Goal: Information Seeking & Learning: Check status

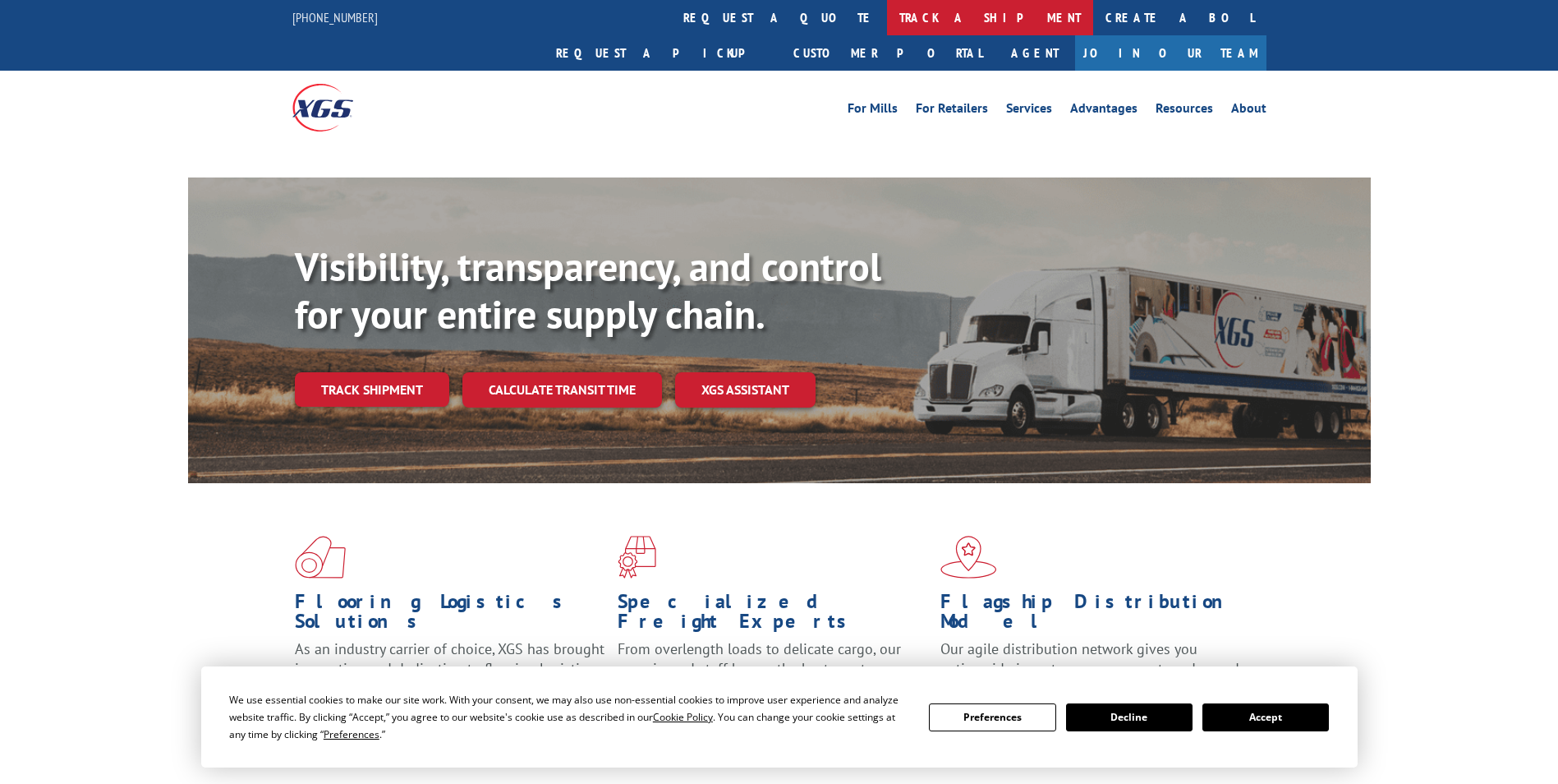
click at [887, 31] on link "track a shipment" at bounding box center [989, 17] width 206 height 36
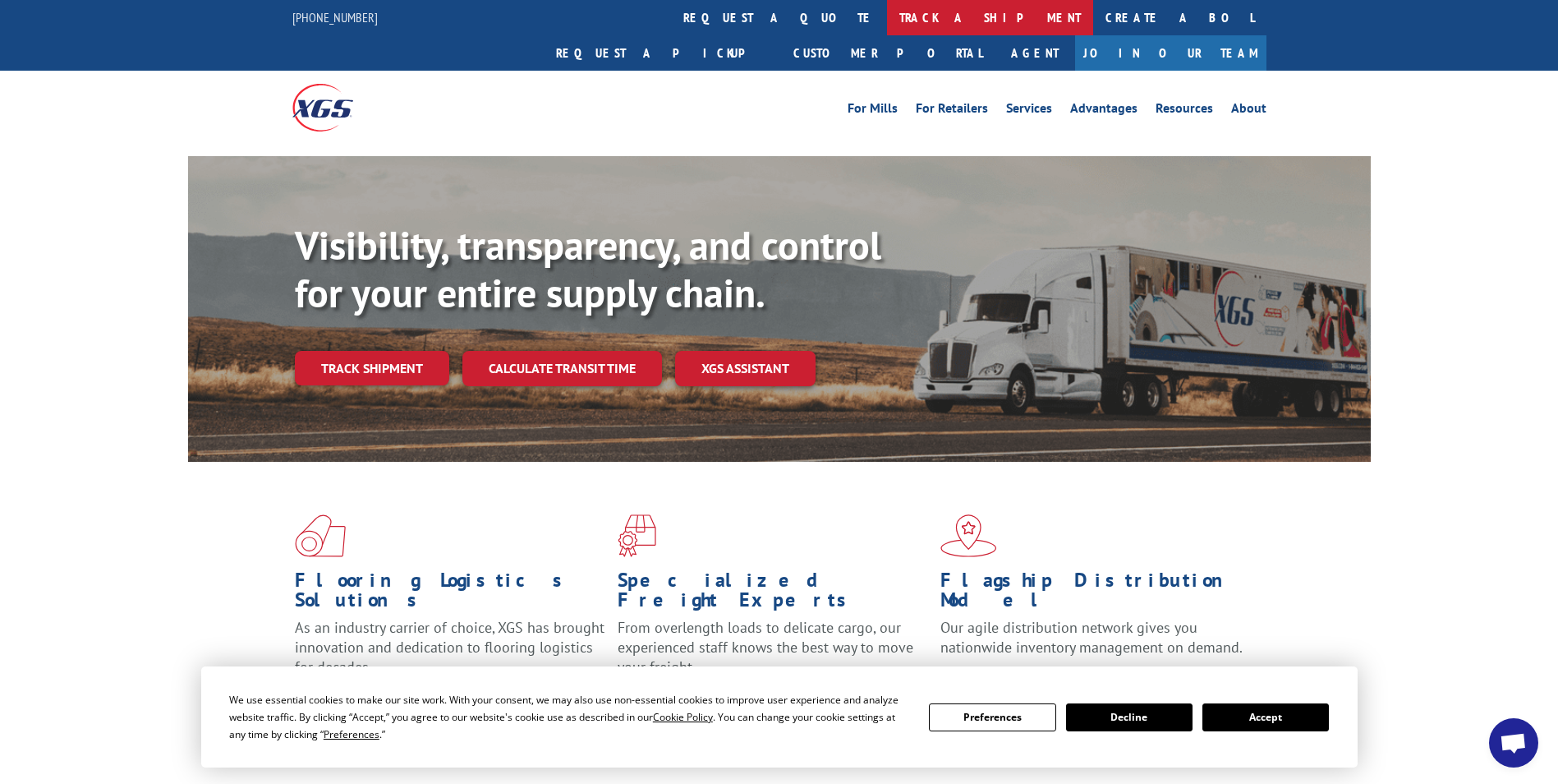
click at [887, 30] on link "track a shipment" at bounding box center [989, 17] width 206 height 36
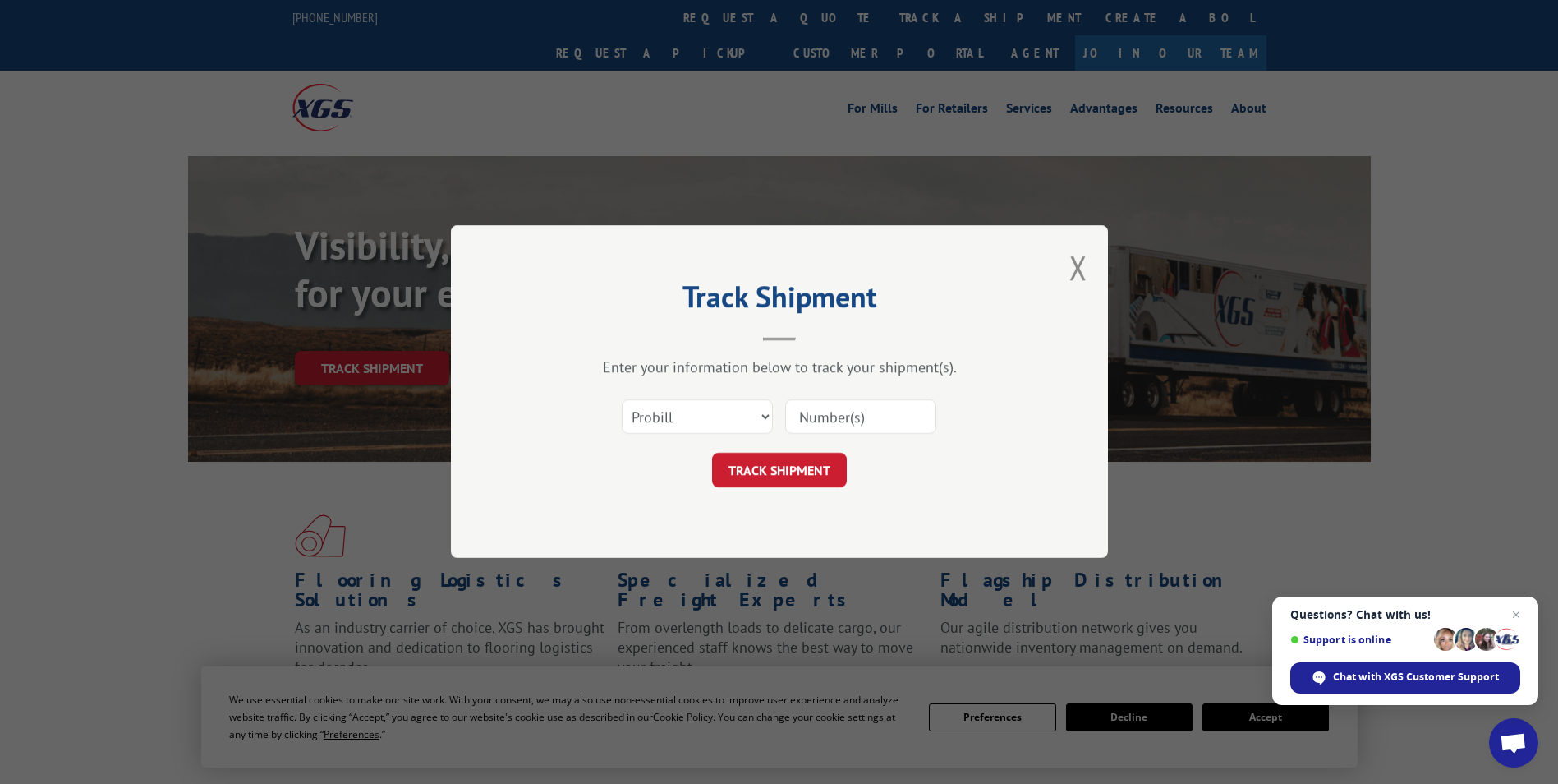
paste input "17232898"
type input "17232898"
click at [796, 463] on button "TRACK SHIPMENT" at bounding box center [779, 470] width 135 height 35
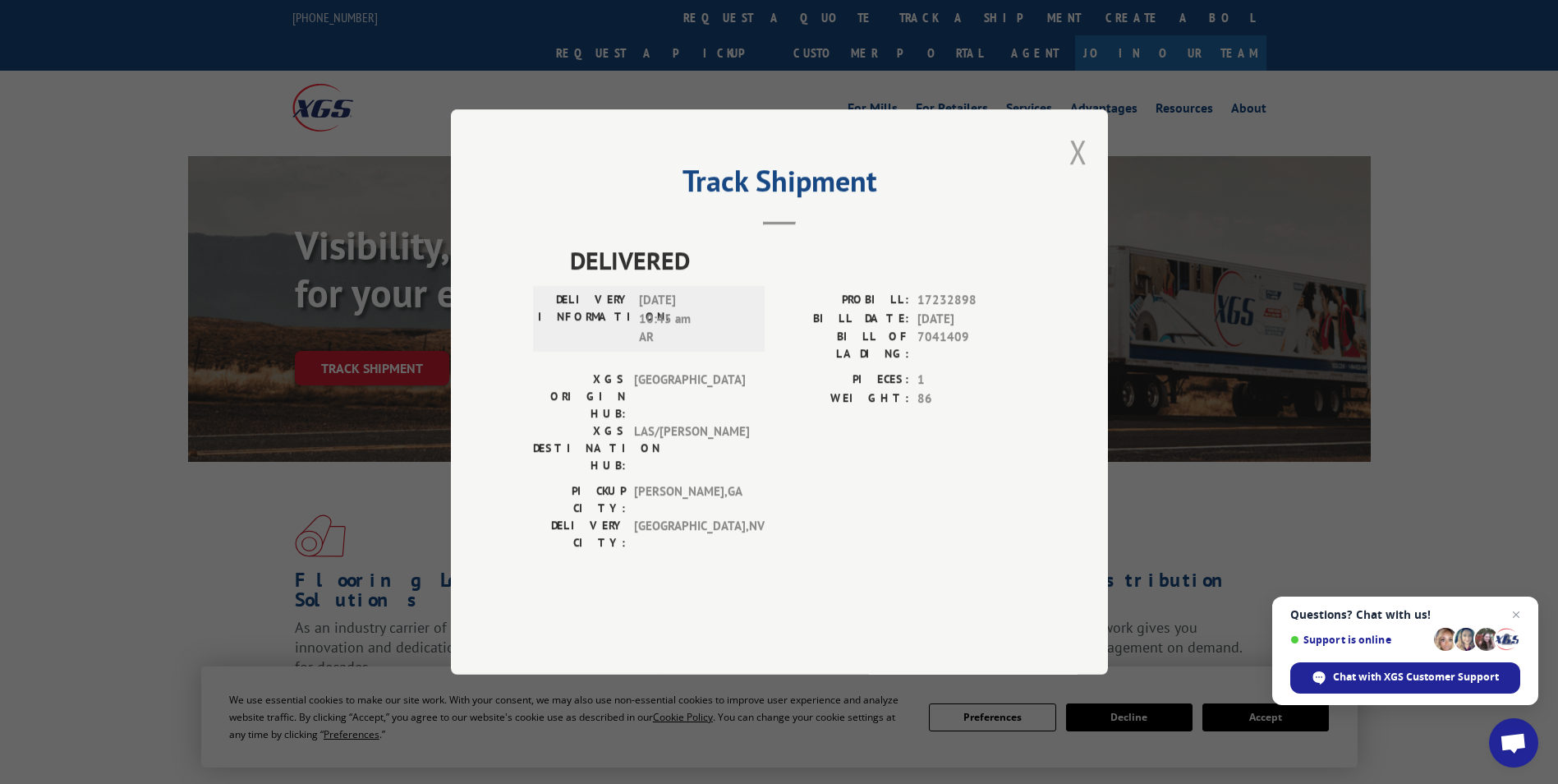
click at [1079, 173] on button "Close modal" at bounding box center [1078, 151] width 18 height 43
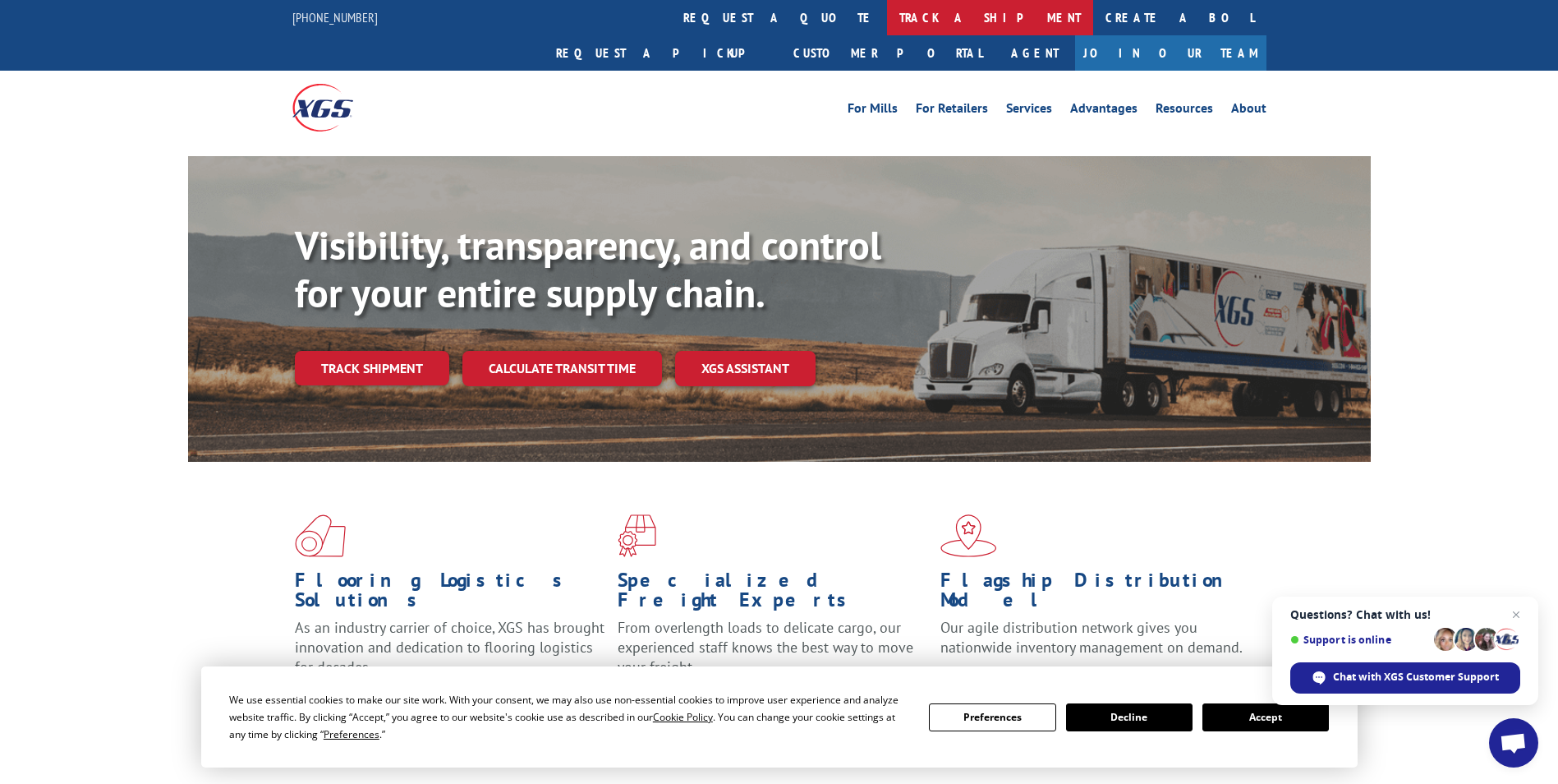
click at [887, 21] on link "track a shipment" at bounding box center [989, 17] width 206 height 36
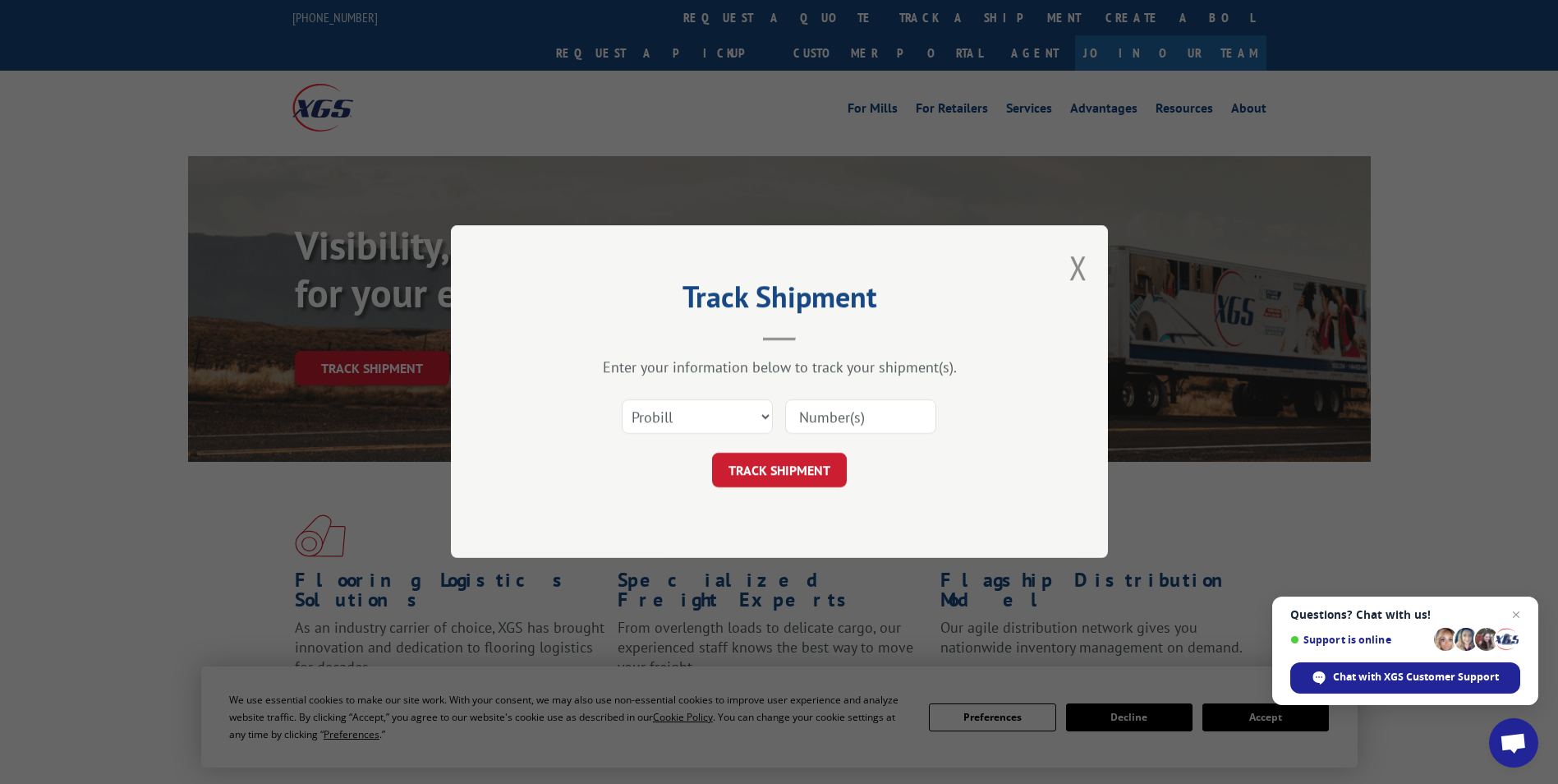
paste input "17232898"
type input "17232898"
click at [804, 477] on button "TRACK SHIPMENT" at bounding box center [779, 470] width 135 height 35
